Goal: Task Accomplishment & Management: Manage account settings

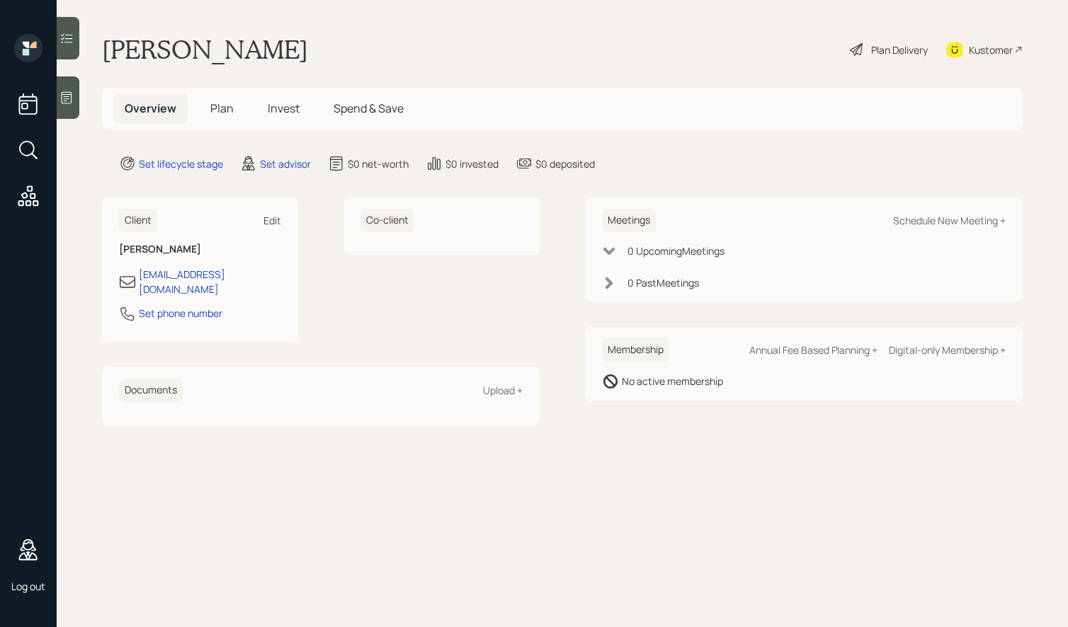
click at [280, 216] on div "Edit" at bounding box center [272, 220] width 18 height 13
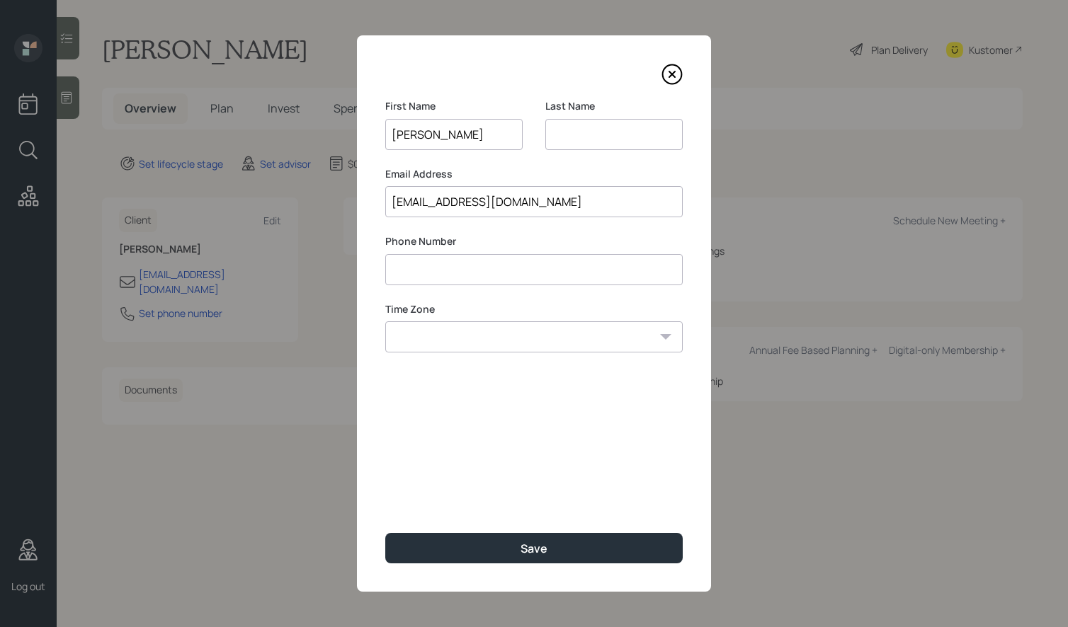
click at [429, 283] on input at bounding box center [533, 269] width 297 height 31
type input "**********"
click at [528, 341] on select "Eastern Standard Time Central Standard Time Mountain Standard Time Pacific Stan…" at bounding box center [533, 336] width 297 height 31
select select "America/New_York"
click at [385, 321] on select "Eastern Standard Time Central Standard Time Mountain Standard Time Pacific Stan…" at bounding box center [533, 336] width 297 height 31
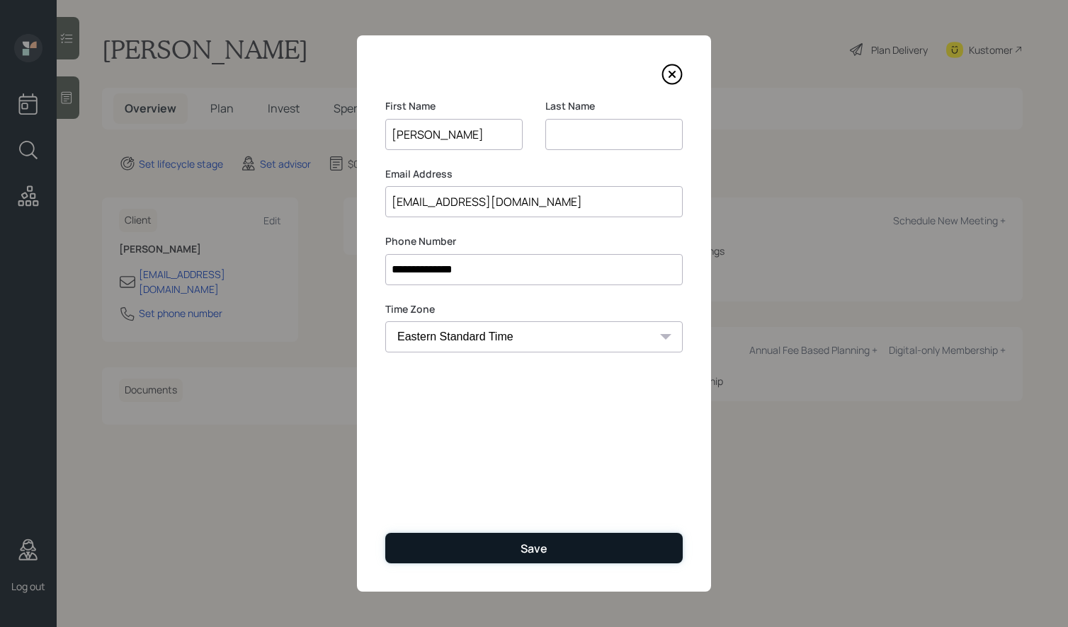
click at [535, 547] on div "Save" at bounding box center [533, 549] width 27 height 16
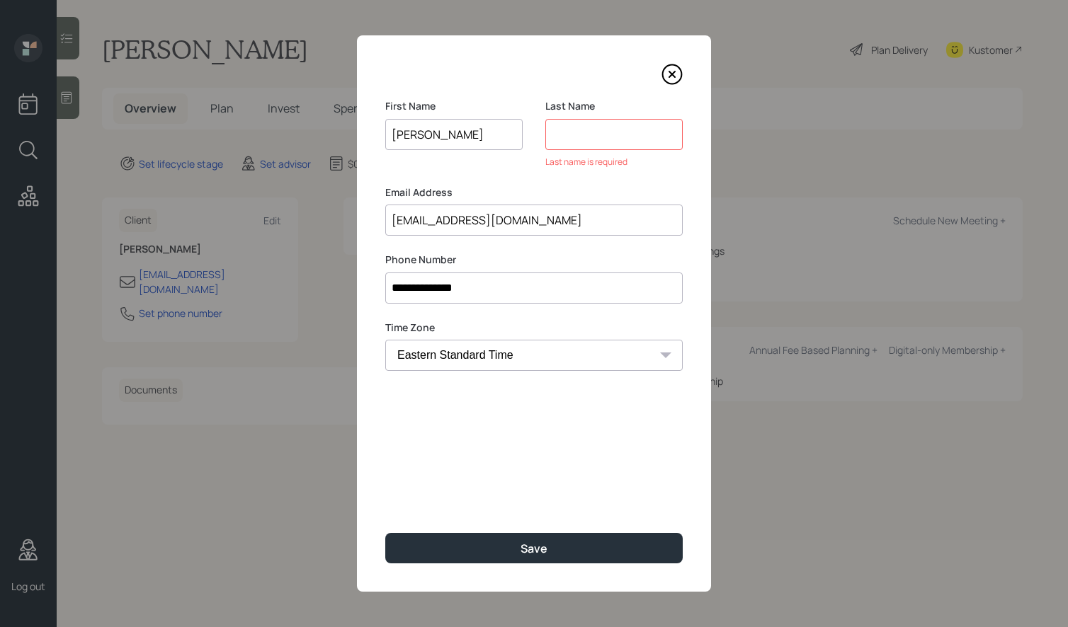
click at [600, 145] on input at bounding box center [613, 134] width 137 height 31
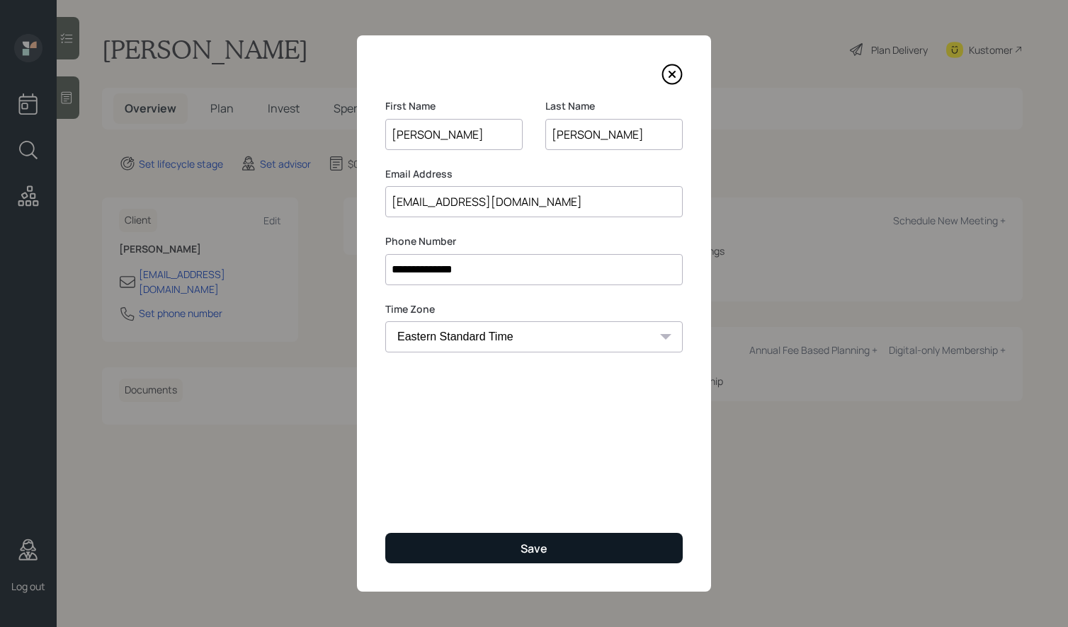
type input "[PERSON_NAME]"
click at [511, 551] on button "Save" at bounding box center [533, 548] width 297 height 30
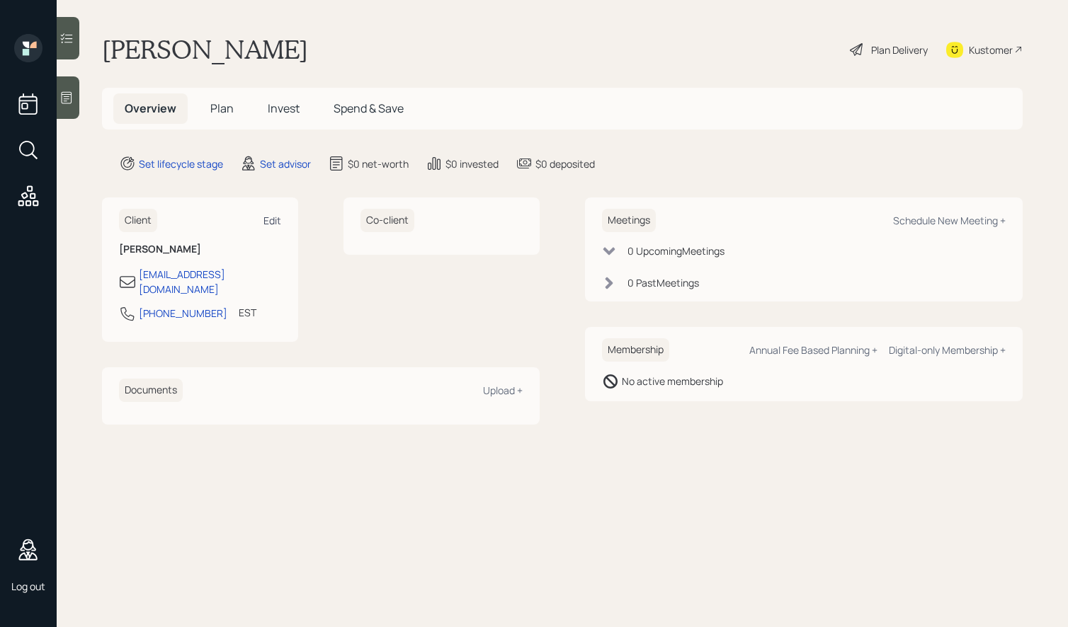
click at [272, 217] on div "Edit" at bounding box center [272, 220] width 18 height 13
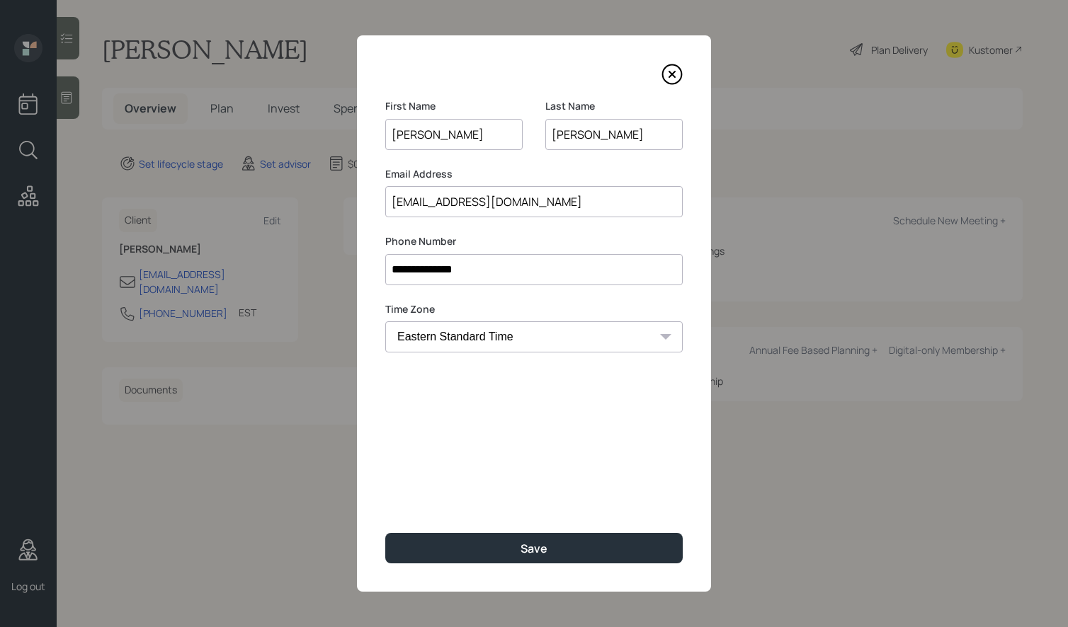
click at [552, 134] on input "[PERSON_NAME]" at bounding box center [613, 134] width 137 height 31
click at [552, 133] on input "[PERSON_NAME]" at bounding box center [613, 134] width 137 height 31
type input "[PERSON_NAME]"
click at [559, 92] on div "**********" at bounding box center [534, 313] width 354 height 557
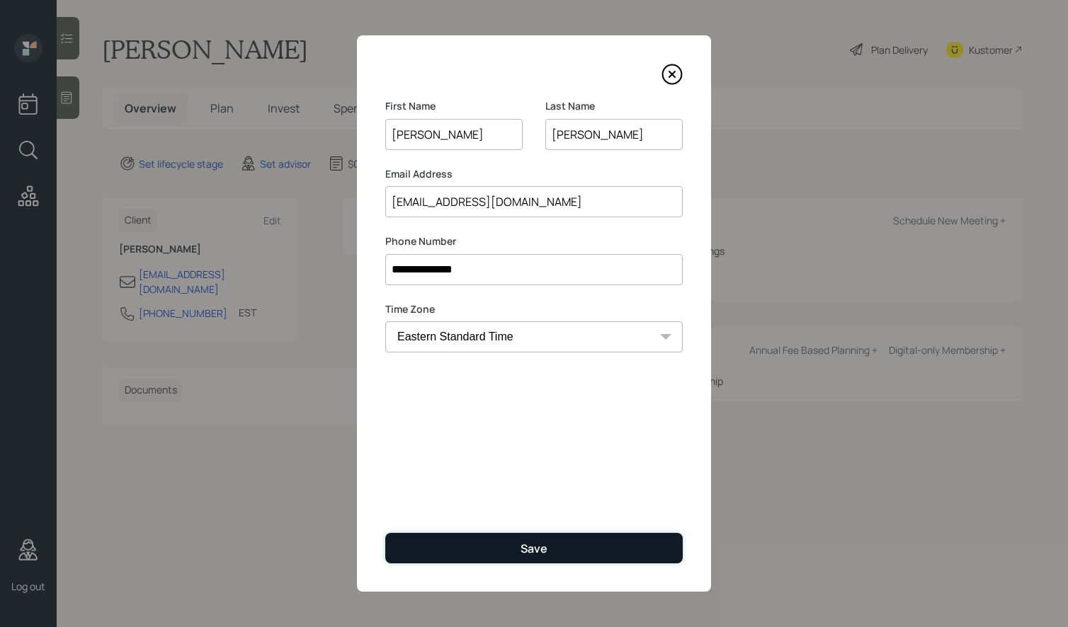
click at [500, 547] on button "Save" at bounding box center [533, 548] width 297 height 30
